Goal: Complete application form

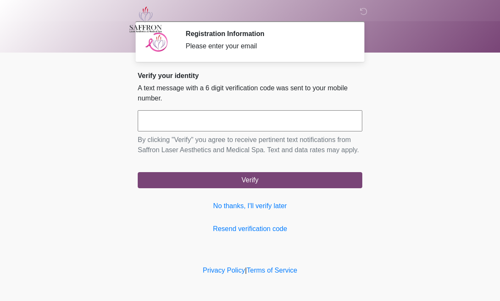
scroll to position [0, 0]
click at [230, 127] on input "text" at bounding box center [250, 120] width 224 height 21
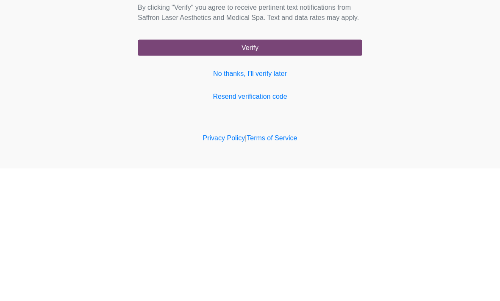
type input "******"
click at [276, 172] on button "Verify" at bounding box center [250, 180] width 224 height 16
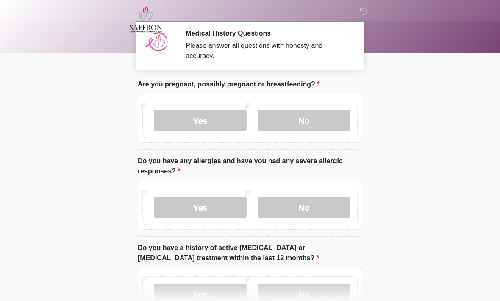
click at [307, 119] on label "No" at bounding box center [303, 120] width 93 height 21
click at [314, 209] on label "No" at bounding box center [303, 206] width 93 height 21
click at [213, 208] on label "Yes" at bounding box center [200, 206] width 93 height 21
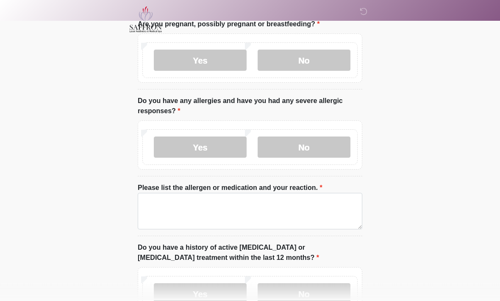
scroll to position [61, 0]
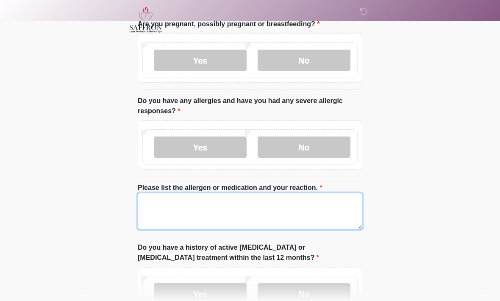
click at [273, 218] on textarea "Please list the allergen or medication and your reaction." at bounding box center [250, 211] width 224 height 36
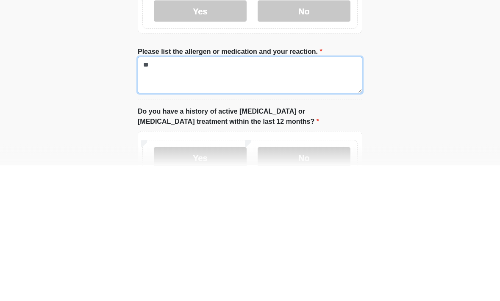
type textarea "*"
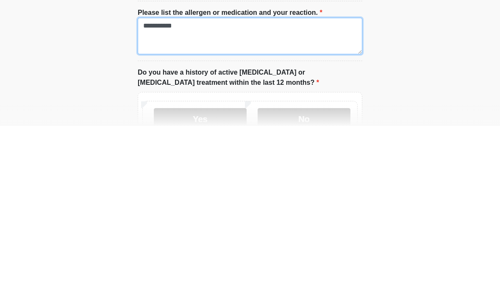
scroll to position [72, 0]
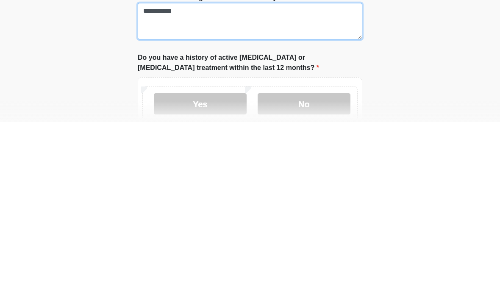
type textarea "**********"
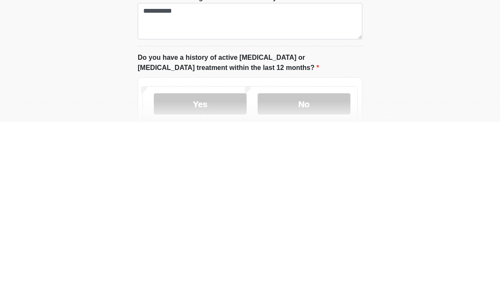
click at [312, 272] on label "No" at bounding box center [303, 282] width 93 height 21
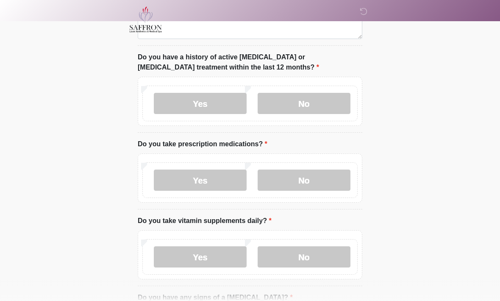
click at [318, 179] on label "No" at bounding box center [303, 179] width 93 height 21
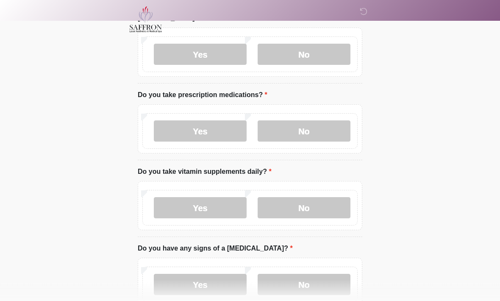
scroll to position [300, 0]
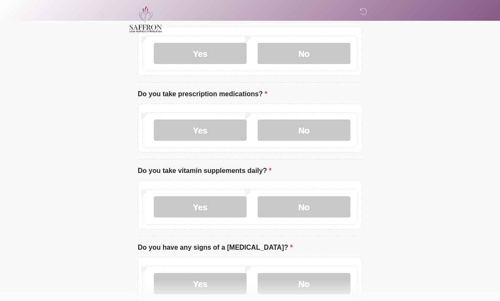
click at [313, 203] on label "No" at bounding box center [303, 206] width 93 height 21
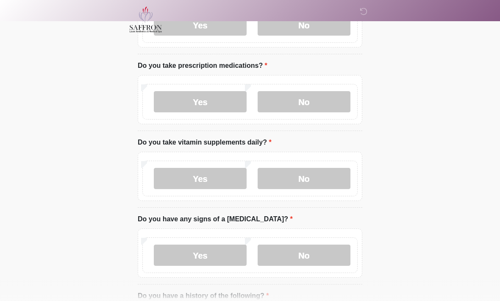
scroll to position [343, 0]
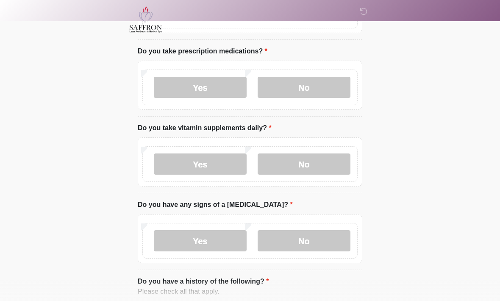
click at [311, 244] on label "No" at bounding box center [303, 240] width 93 height 21
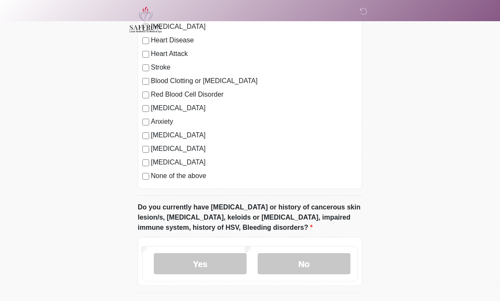
scroll to position [658, 0]
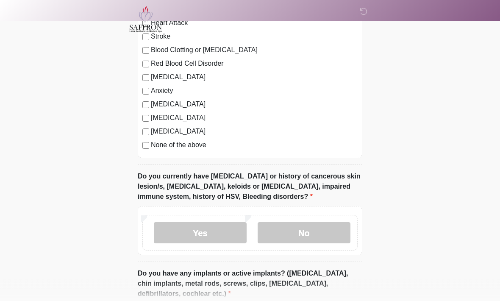
click at [322, 232] on label "No" at bounding box center [303, 232] width 93 height 21
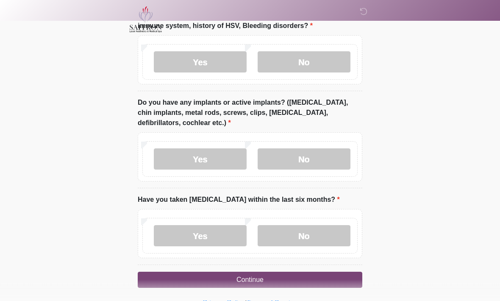
scroll to position [831, 0]
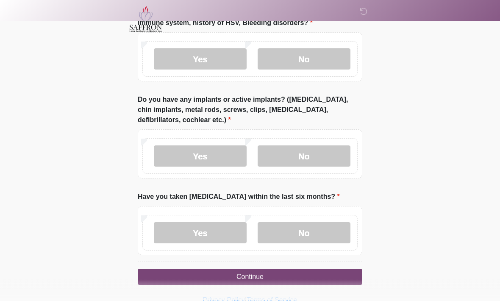
click at [204, 150] on label "Yes" at bounding box center [200, 156] width 93 height 21
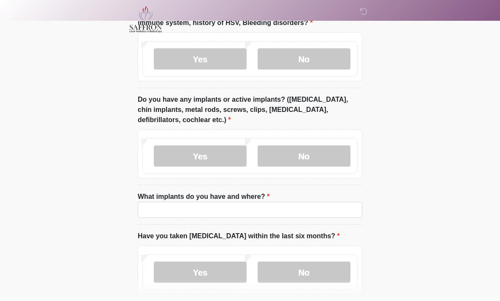
scroll to position [832, 0]
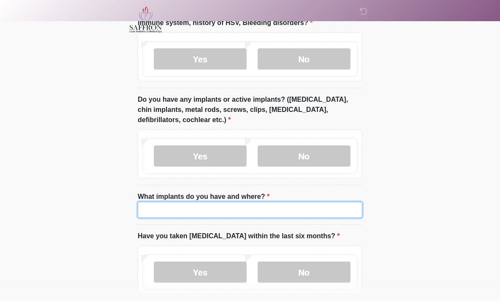
click at [249, 207] on input "What implants do you have and where?" at bounding box center [250, 210] width 224 height 16
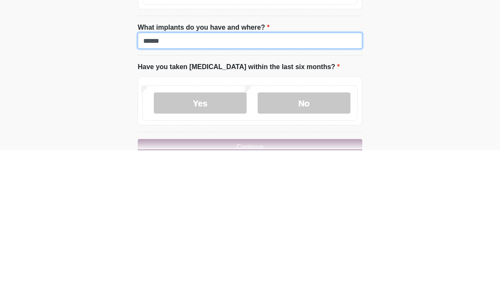
scroll to position [855, 0]
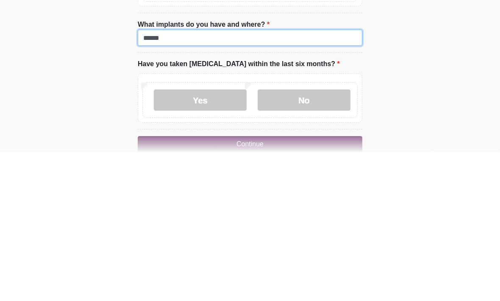
type input "******"
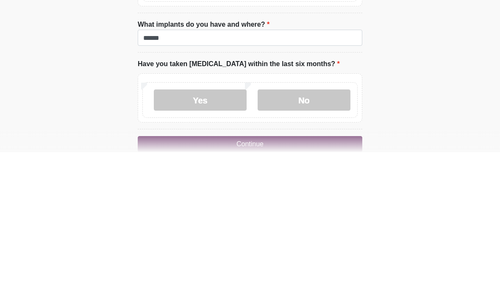
click at [324, 238] on label "No" at bounding box center [303, 248] width 93 height 21
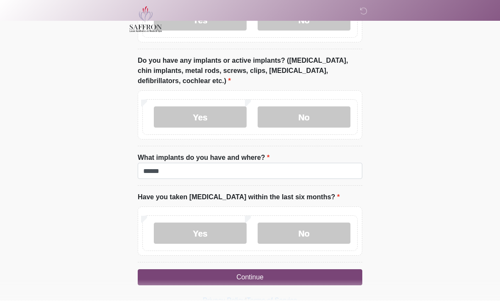
click at [290, 275] on button "Continue" at bounding box center [250, 277] width 224 height 16
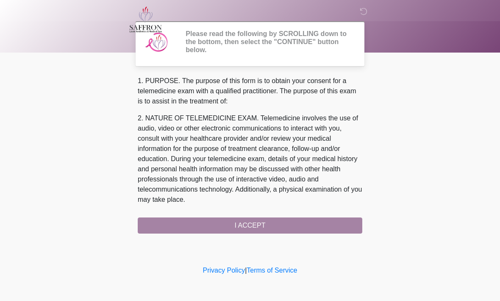
scroll to position [0, 0]
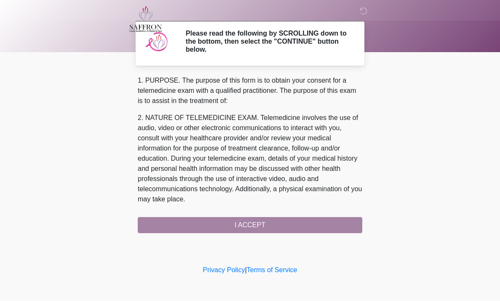
click at [1, 86] on body "‎ ‎ ‎ Please read the following by SCROLLING down to the bottom, then select th…" at bounding box center [250, 150] width 500 height 301
click at [279, 225] on div "1. PURPOSE. The purpose of this form is to obtain your consent for a telemedici…" at bounding box center [250, 155] width 224 height 158
click at [276, 225] on div "1. PURPOSE. The purpose of this form is to obtain your consent for a telemedici…" at bounding box center [250, 155] width 224 height 158
click at [251, 229] on div "1. PURPOSE. The purpose of this form is to obtain your consent for a telemedici…" at bounding box center [250, 155] width 224 height 158
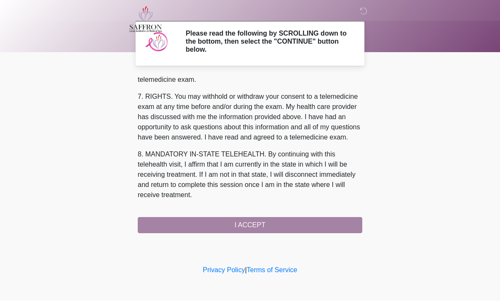
scroll to position [380, 0]
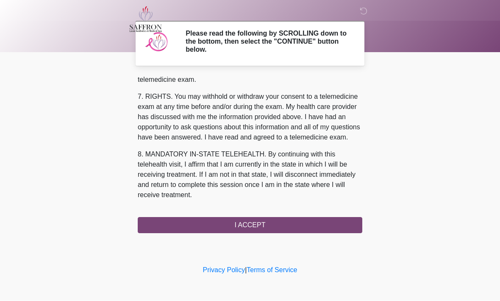
click at [253, 225] on button "I ACCEPT" at bounding box center [250, 225] width 224 height 16
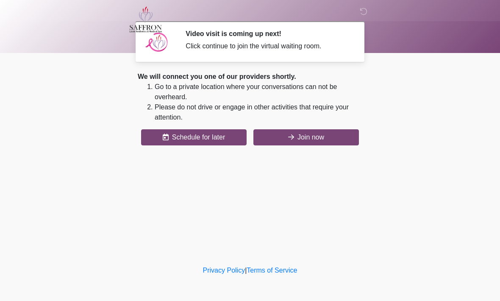
click at [319, 140] on button "Join now" at bounding box center [305, 137] width 105 height 16
